Goal: Information Seeking & Learning: Find specific fact

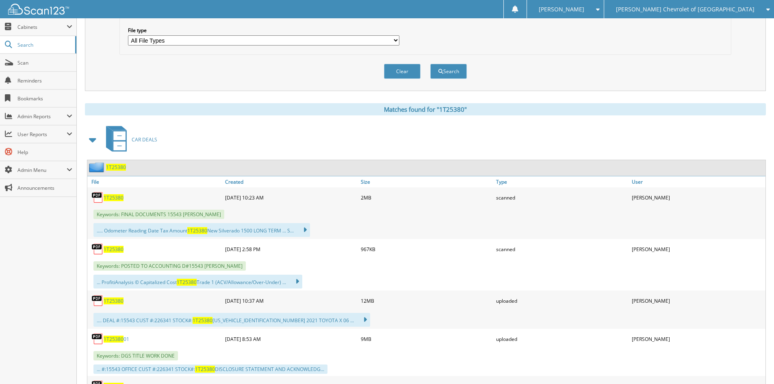
scroll to position [41, 0]
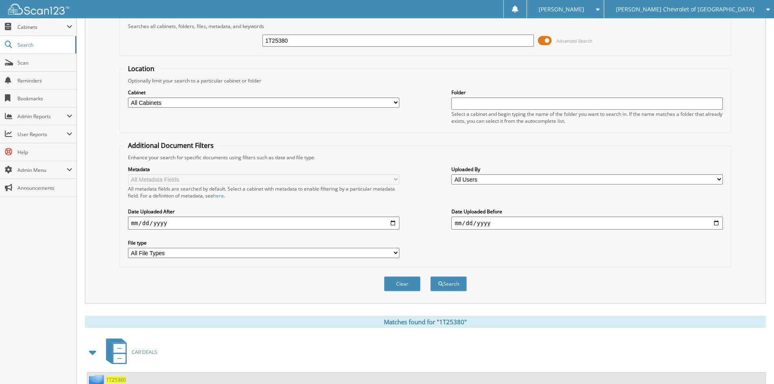
click at [361, 41] on input "1T25380" at bounding box center [397, 41] width 271 height 12
click at [361, 43] on input "1T25380" at bounding box center [397, 41] width 271 height 12
paste input "3T25339A"
type input "3T25339A"
click at [445, 281] on button "Search" at bounding box center [448, 283] width 37 height 15
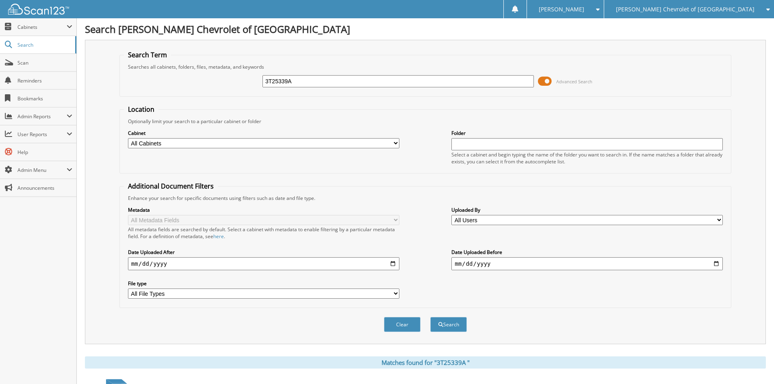
click at [543, 83] on span at bounding box center [545, 81] width 14 height 12
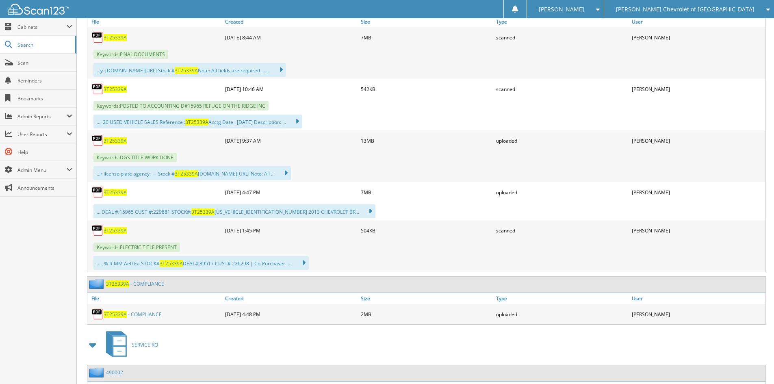
scroll to position [203, 0]
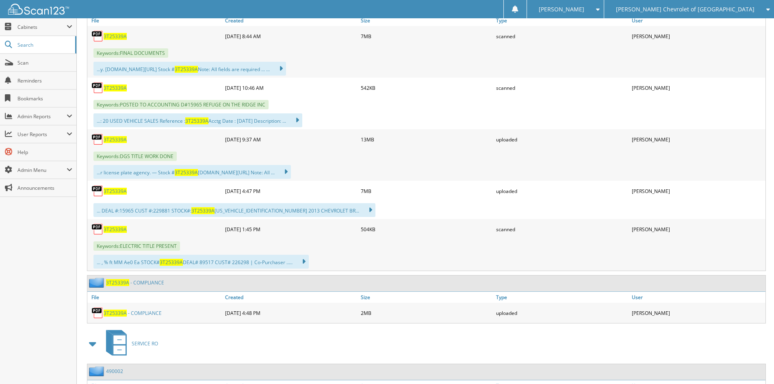
click at [139, 310] on link "3 T 2 5 3 3 9 A - C O M P L I A N C E" at bounding box center [133, 313] width 58 height 7
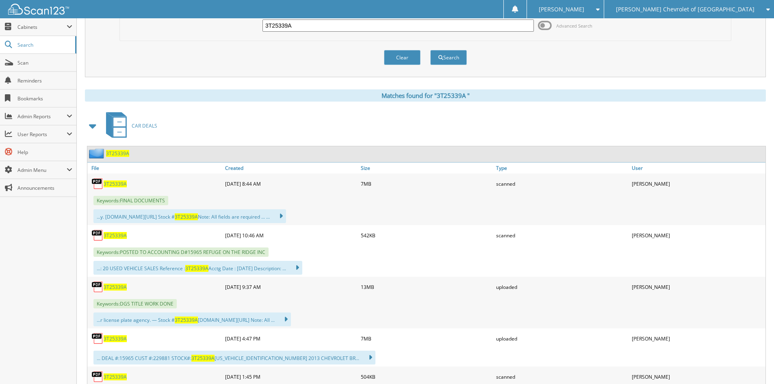
scroll to position [41, 0]
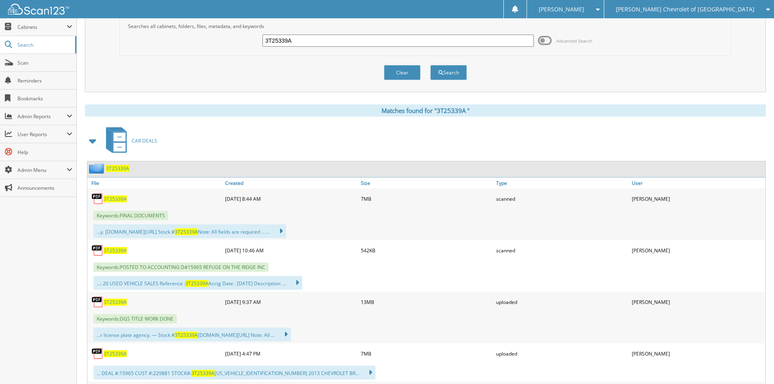
drag, startPoint x: 433, startPoint y: 310, endPoint x: 431, endPoint y: 305, distance: 5.8
click at [433, 310] on div "3 T 2 5 3 3 9 A 09-11-2025 9:37 AM 13MB uploaded" at bounding box center [426, 302] width 678 height 20
click at [326, 39] on input "3T25339A" at bounding box center [397, 41] width 271 height 12
drag, startPoint x: 326, startPoint y: 39, endPoint x: 400, endPoint y: 66, distance: 78.1
click at [327, 41] on input "3T25339A" at bounding box center [397, 41] width 271 height 12
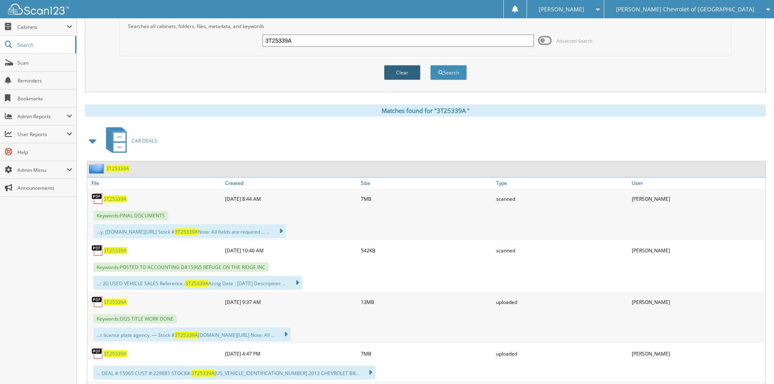
paste input "6T25577B"
click at [337, 41] on input "3T25339A6T25577B" at bounding box center [397, 41] width 271 height 12
click input "3T25339A6T25577B"
paste input "text"
type input "6T25577B"
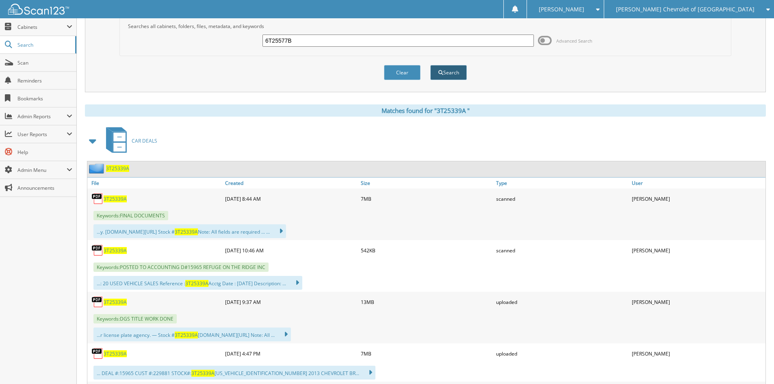
click button "Search"
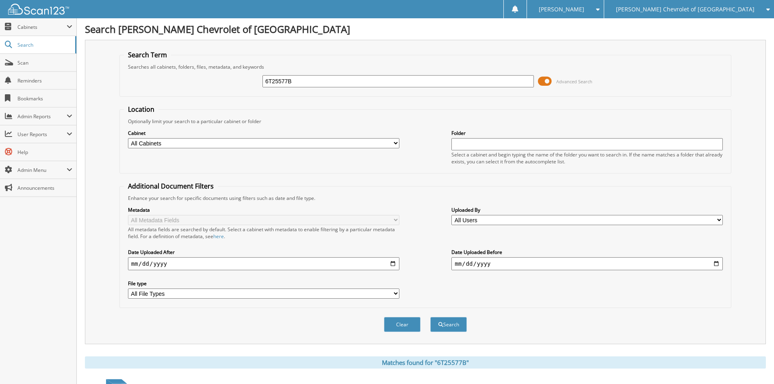
click at [547, 83] on span at bounding box center [545, 81] width 14 height 12
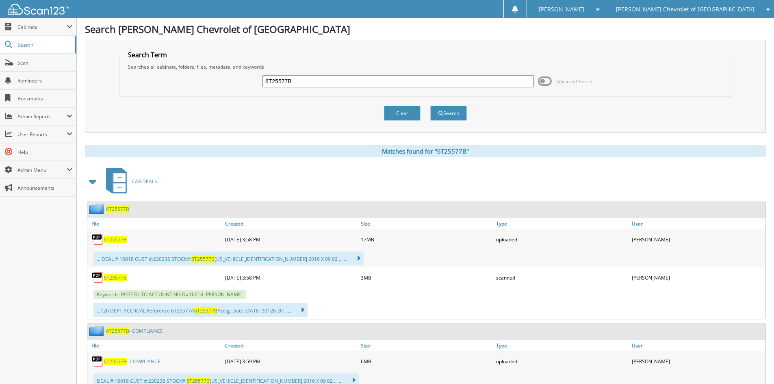
click at [151, 361] on link "6T25577B - COMPLIANCE" at bounding box center [132, 361] width 57 height 7
click at [312, 26] on h1 "Search [PERSON_NAME] Chevrolet of [GEOGRAPHIC_DATA]" at bounding box center [425, 28] width 681 height 13
click at [306, 81] on input "6T25577B" at bounding box center [397, 81] width 271 height 12
paste input "611"
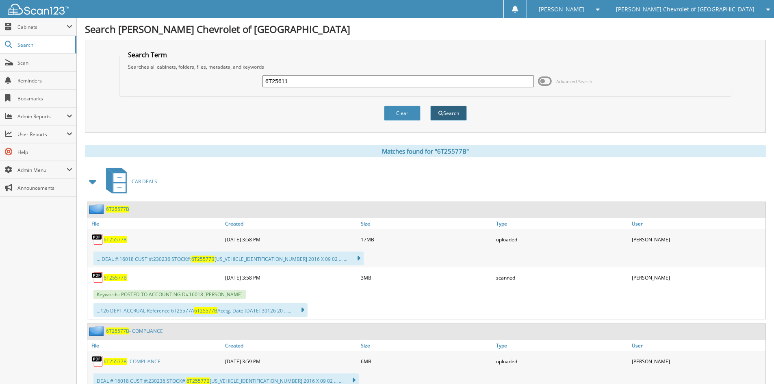
type input "6T25611"
click at [457, 113] on button "Search" at bounding box center [448, 113] width 37 height 15
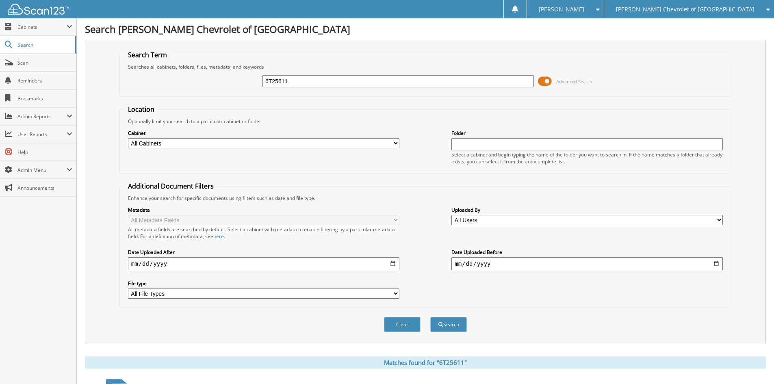
drag, startPoint x: 548, startPoint y: 80, endPoint x: 544, endPoint y: 82, distance: 4.7
click at [548, 80] on span at bounding box center [545, 81] width 14 height 12
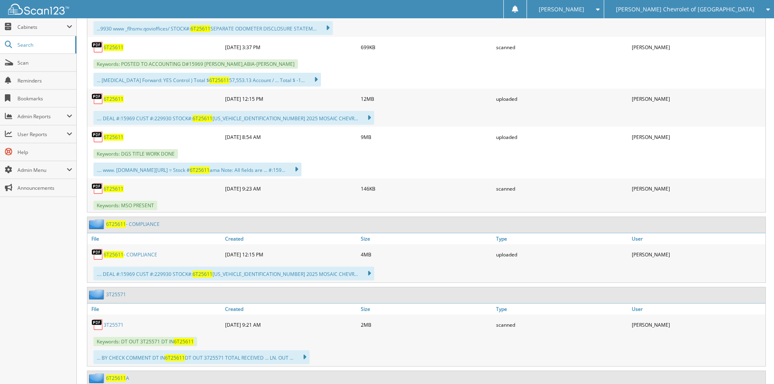
click at [139, 254] on link "6T25611 - COMPLIANCE" at bounding box center [131, 254] width 54 height 7
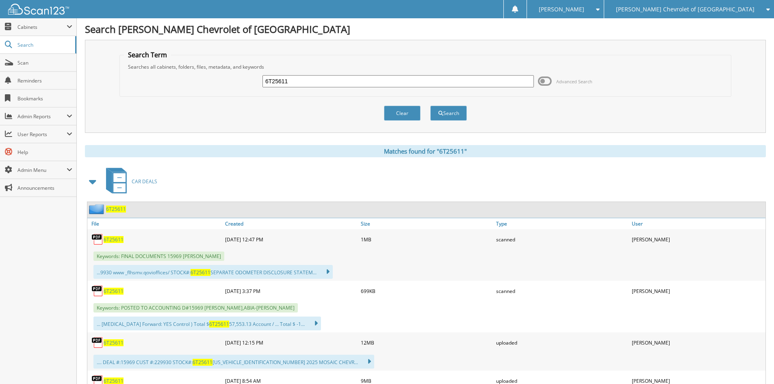
click at [338, 28] on h1 "Search Dyer Chevrolet of Lake Wales" at bounding box center [425, 28] width 681 height 13
click at [325, 85] on input "6T25611" at bounding box center [397, 81] width 271 height 12
paste input "6110"
type input "6T26110"
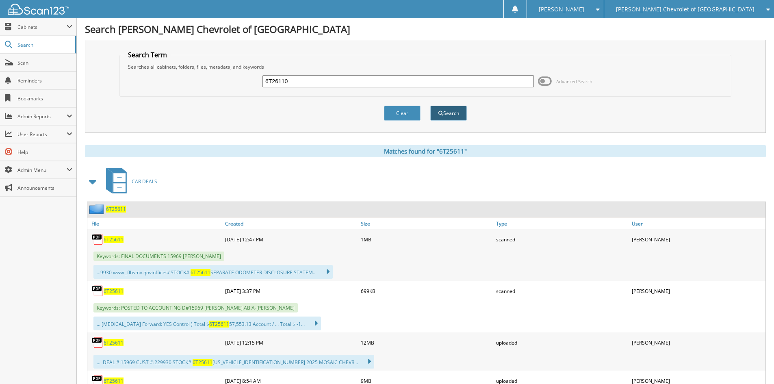
click at [449, 113] on button "Search" at bounding box center [448, 113] width 37 height 15
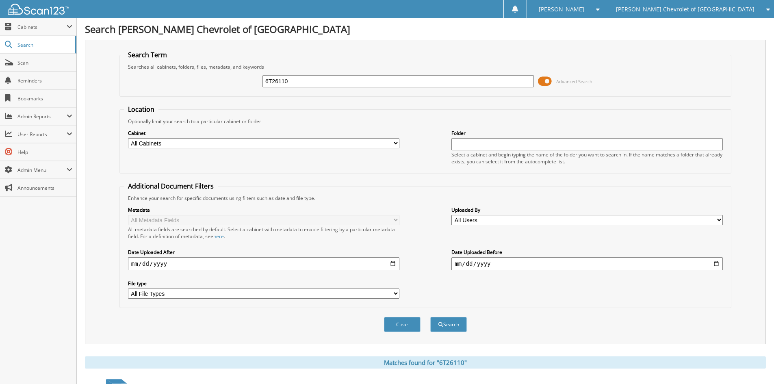
click at [538, 79] on span at bounding box center [545, 81] width 14 height 12
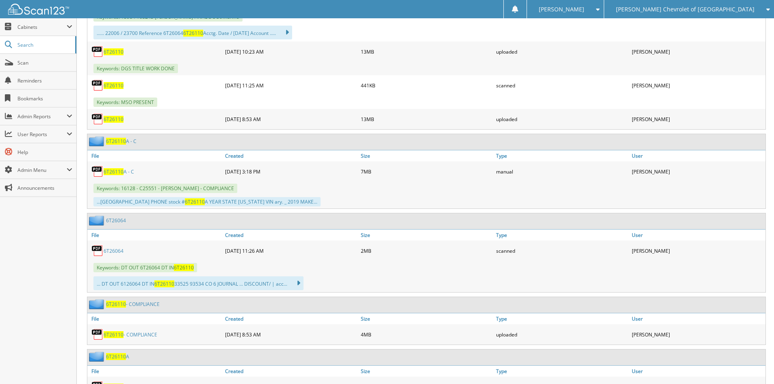
scroll to position [366, 0]
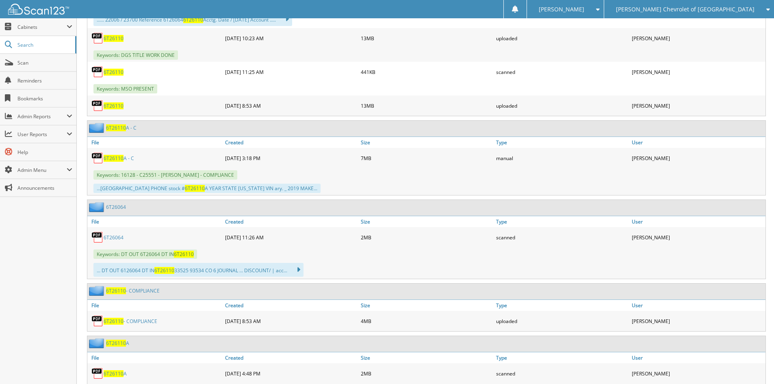
click at [146, 319] on link "6T26110 - COMPLIANCE" at bounding box center [131, 321] width 54 height 7
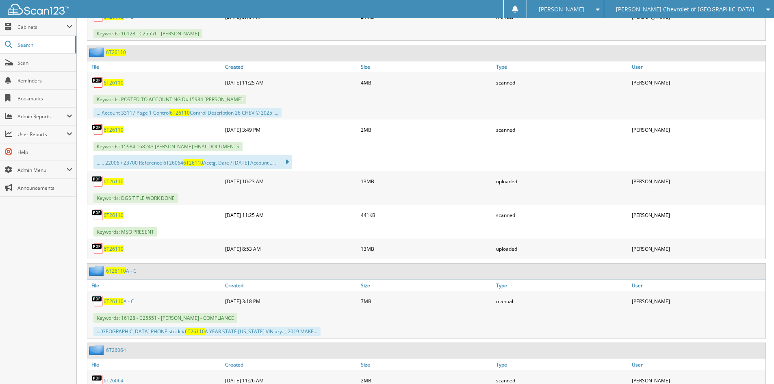
scroll to position [122, 0]
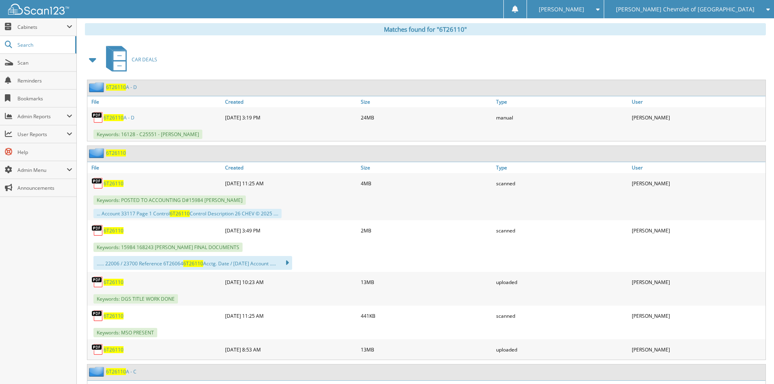
click at [558, 301] on div "Keywords: DGS TITLE WORK DONE" at bounding box center [426, 298] width 678 height 13
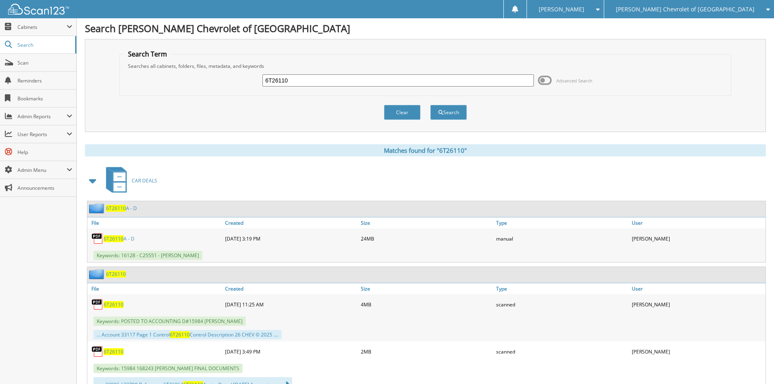
scroll to position [0, 0]
click at [324, 80] on input "6T26110" at bounding box center [397, 81] width 271 height 12
paste input "5593"
type input "6T25593"
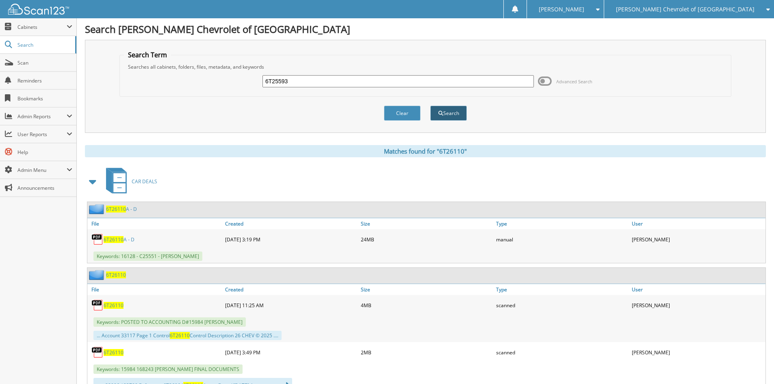
click at [452, 117] on button "Search" at bounding box center [448, 113] width 37 height 15
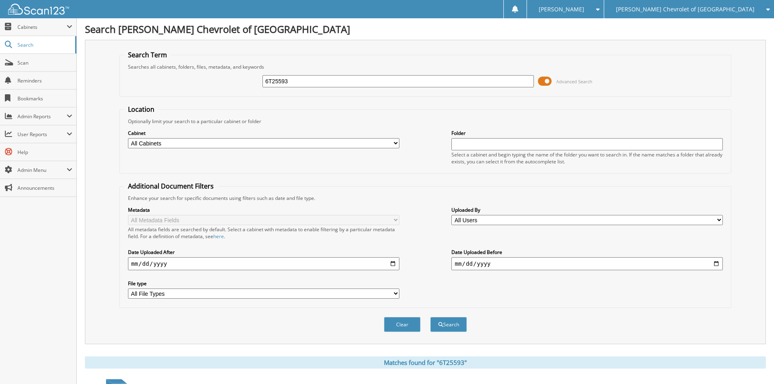
click at [545, 79] on span at bounding box center [545, 81] width 14 height 12
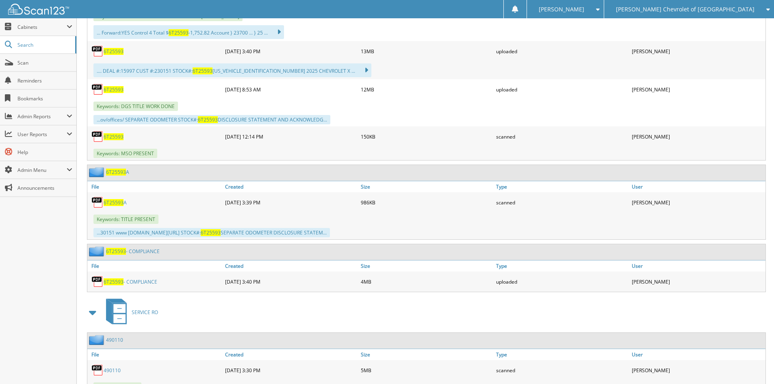
scroll to position [325, 0]
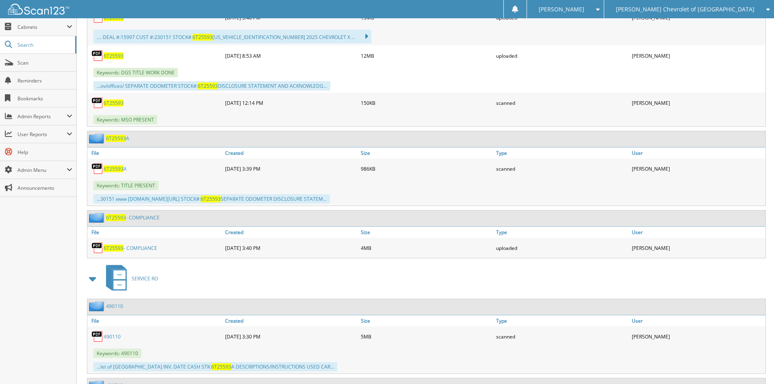
click at [144, 250] on link "6T25593 - COMPLIANCE" at bounding box center [131, 248] width 54 height 7
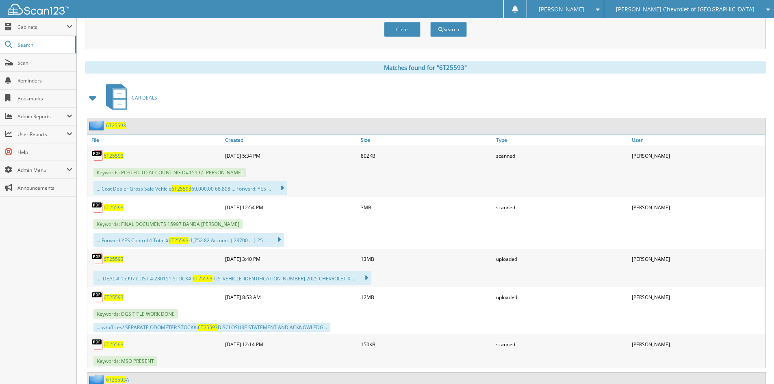
scroll to position [0, 0]
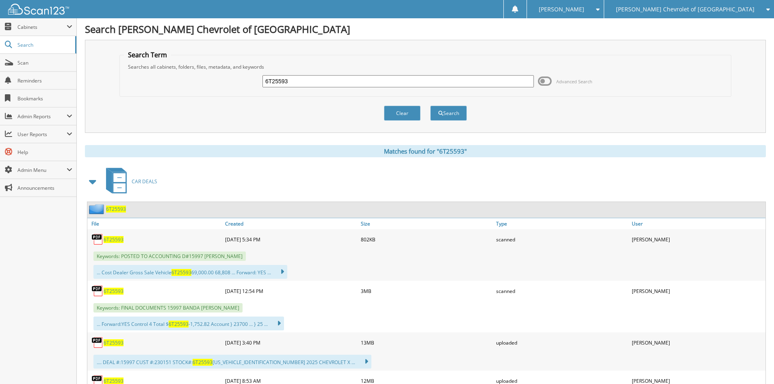
click at [672, 3] on div "[PERSON_NAME] Chevrolet of [GEOGRAPHIC_DATA]" at bounding box center [689, 9] width 162 height 18
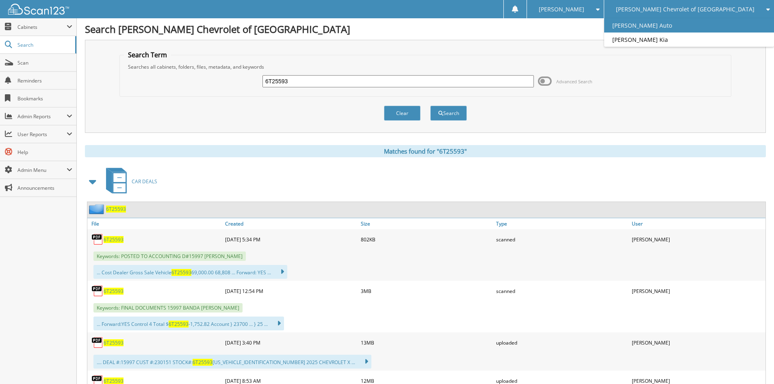
click at [678, 23] on link "[PERSON_NAME] Auto" at bounding box center [689, 25] width 170 height 14
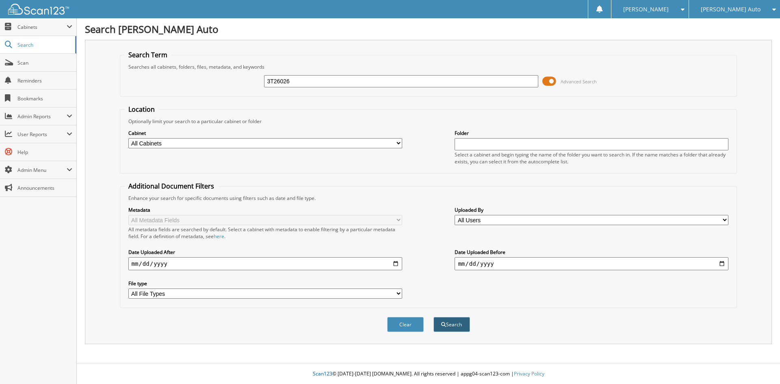
type input "3T26026"
click at [459, 322] on button "Search" at bounding box center [451, 324] width 37 height 15
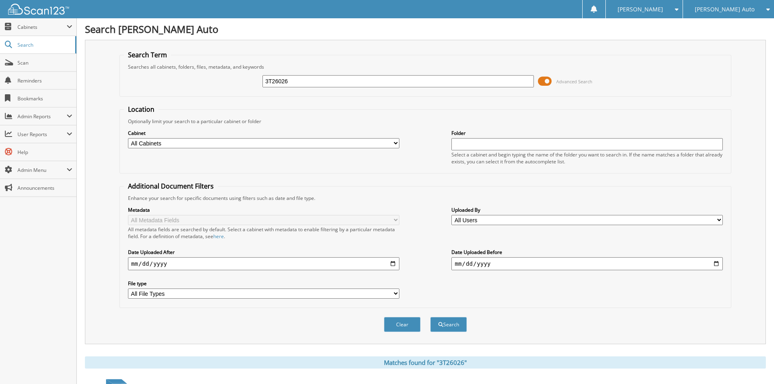
click at [549, 82] on span at bounding box center [545, 81] width 14 height 12
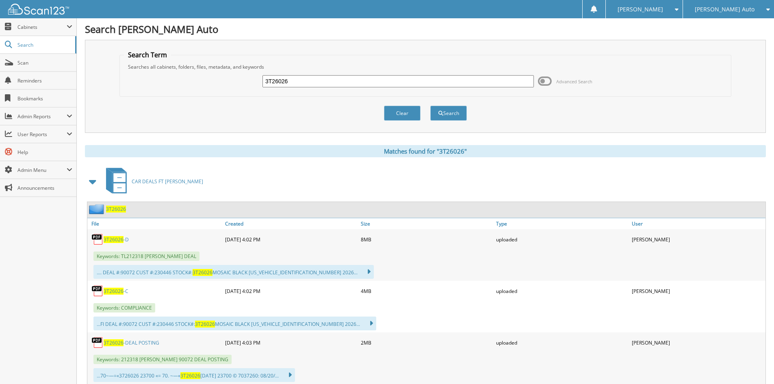
click at [115, 290] on span "3T26026" at bounding box center [114, 291] width 20 height 7
click at [344, 84] on input "3T26026" at bounding box center [397, 81] width 271 height 12
drag, startPoint x: 344, startPoint y: 84, endPoint x: 362, endPoint y: 89, distance: 18.9
click at [344, 84] on input "3T26026" at bounding box center [397, 81] width 271 height 12
paste input "L25272"
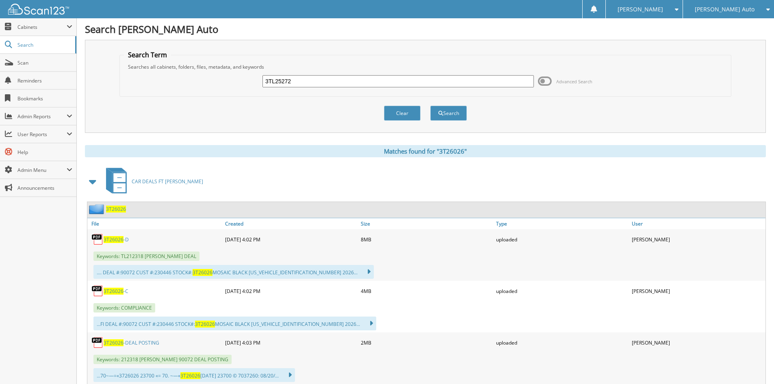
type input "3TL25272"
click at [531, 313] on div "Keywords: COMPLIANCE" at bounding box center [426, 307] width 678 height 13
click at [460, 111] on button "Search" at bounding box center [448, 113] width 37 height 15
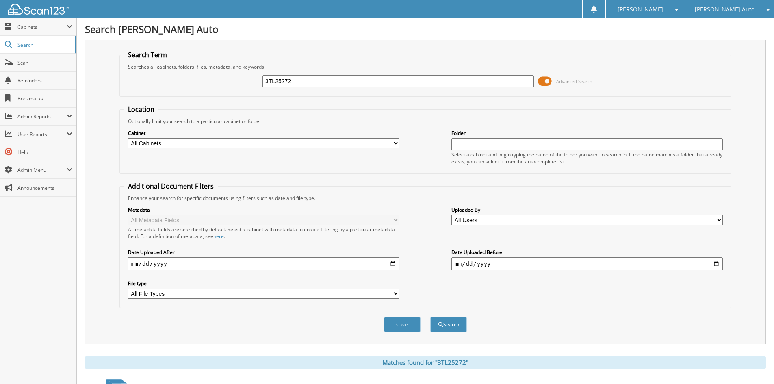
click at [543, 78] on span at bounding box center [545, 81] width 14 height 12
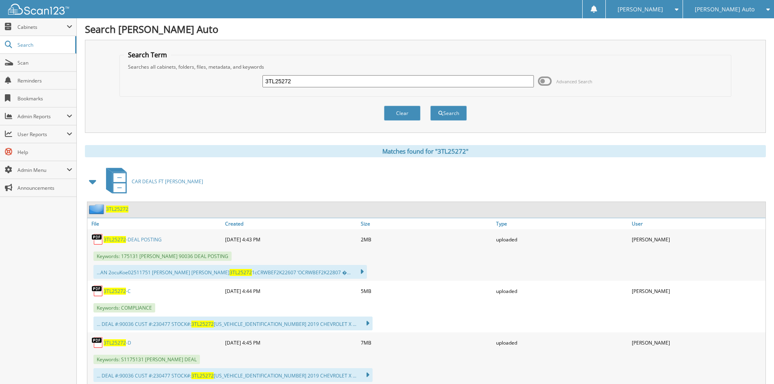
click at [122, 288] on link "3TL25272 -C" at bounding box center [117, 291] width 27 height 7
click at [346, 83] on input "3TL25272" at bounding box center [397, 81] width 271 height 12
drag, startPoint x: 346, startPoint y: 83, endPoint x: 378, endPoint y: 91, distance: 33.1
click at [346, 83] on input "3TL25272" at bounding box center [397, 81] width 271 height 12
paste input "1T2566"
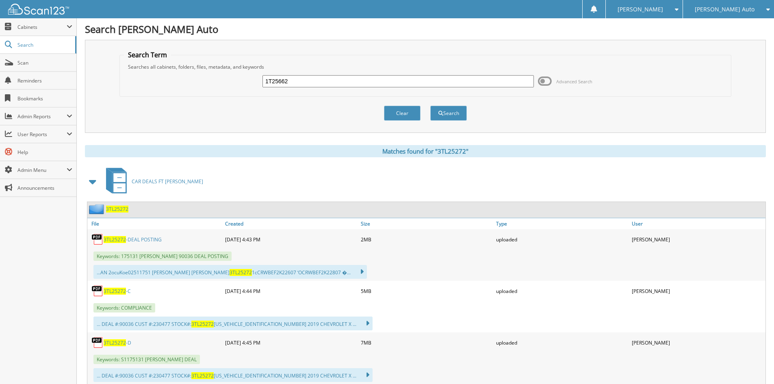
type input "1T25662"
click at [437, 22] on h1 "Search [PERSON_NAME] Auto" at bounding box center [425, 28] width 681 height 13
click at [448, 109] on button "Search" at bounding box center [448, 113] width 37 height 15
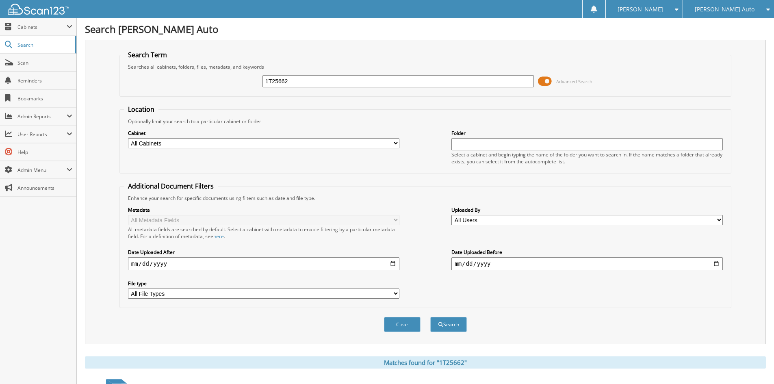
click at [547, 82] on span at bounding box center [545, 81] width 14 height 12
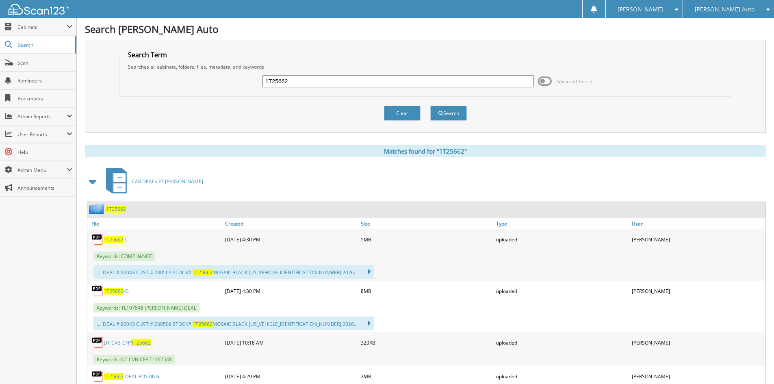
click at [117, 240] on span "1T25662" at bounding box center [114, 239] width 20 height 7
click at [338, 28] on h1 "Search [PERSON_NAME] Auto" at bounding box center [425, 28] width 681 height 13
click at [336, 81] on input "1T25662" at bounding box center [397, 81] width 271 height 12
drag, startPoint x: 336, startPoint y: 81, endPoint x: 340, endPoint y: 84, distance: 5.1
click at [336, 81] on input "1T25662" at bounding box center [397, 81] width 271 height 12
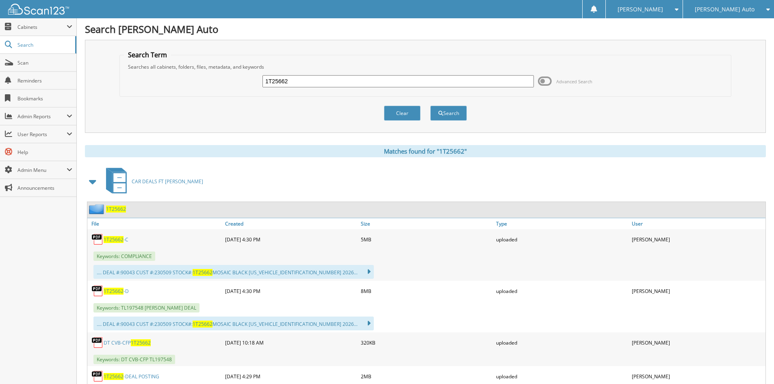
paste input "11"
type input "1T25611"
click at [455, 113] on button "Search" at bounding box center [448, 113] width 37 height 15
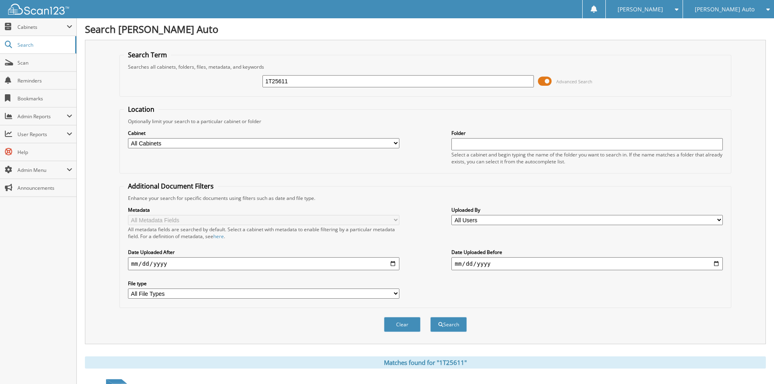
click at [541, 78] on span at bounding box center [545, 81] width 14 height 12
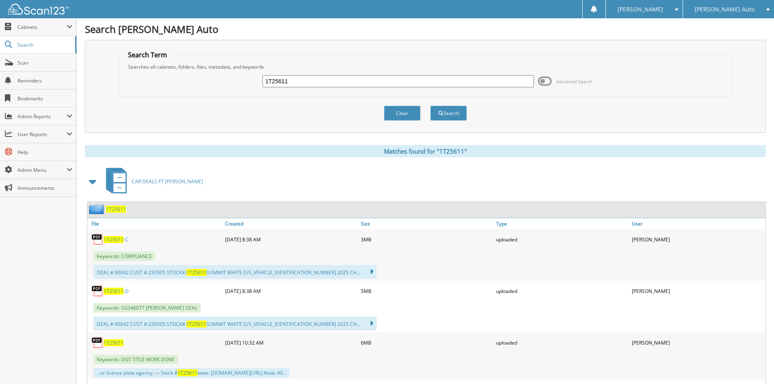
click at [113, 241] on span "1T25611" at bounding box center [114, 239] width 20 height 7
click at [316, 26] on h1 "Search [PERSON_NAME] Auto" at bounding box center [425, 28] width 681 height 13
click at [357, 84] on input "1T25611" at bounding box center [397, 81] width 271 height 12
paste input "3T26060"
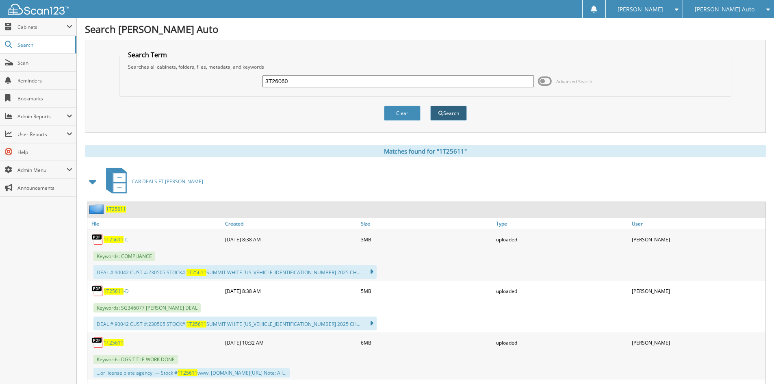
type input "3T26060"
click at [455, 112] on button "Search" at bounding box center [448, 113] width 37 height 15
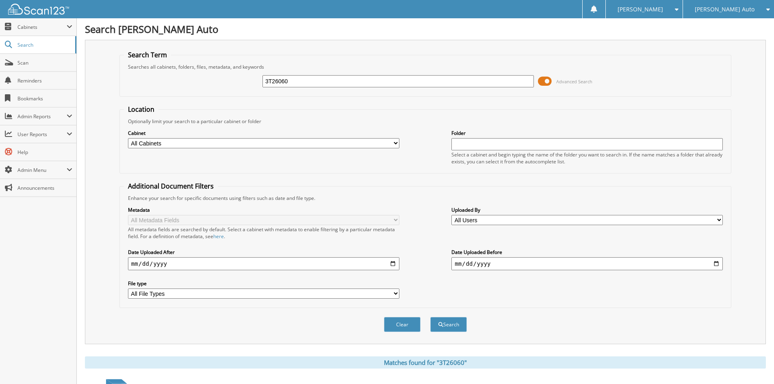
click at [546, 85] on span at bounding box center [545, 81] width 14 height 12
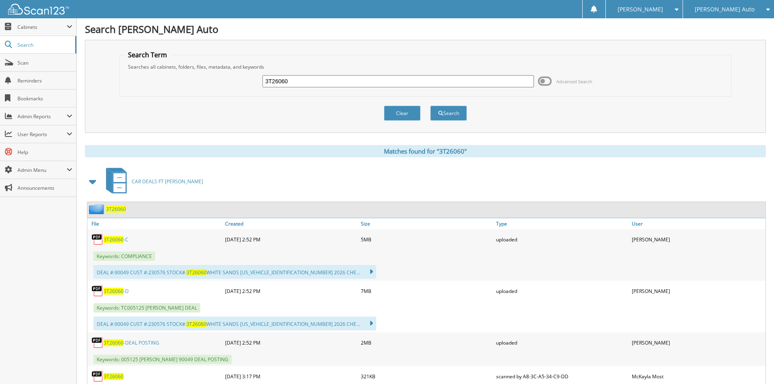
click at [117, 239] on span "3T26060" at bounding box center [114, 239] width 20 height 7
click at [303, 81] on input "3T26060" at bounding box center [397, 81] width 271 height 12
drag, startPoint x: 303, startPoint y: 81, endPoint x: 385, endPoint y: 101, distance: 84.0
click at [304, 81] on input "3T26060" at bounding box center [397, 81] width 271 height 12
paste input "34"
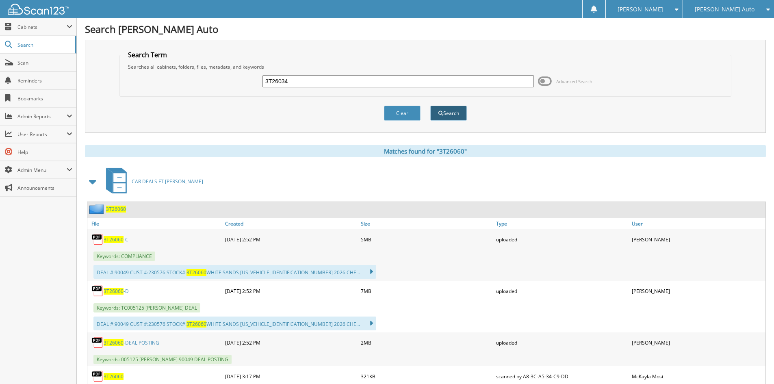
type input "3T26034"
click at [447, 109] on button "Search" at bounding box center [448, 113] width 37 height 15
